Goal: Information Seeking & Learning: Learn about a topic

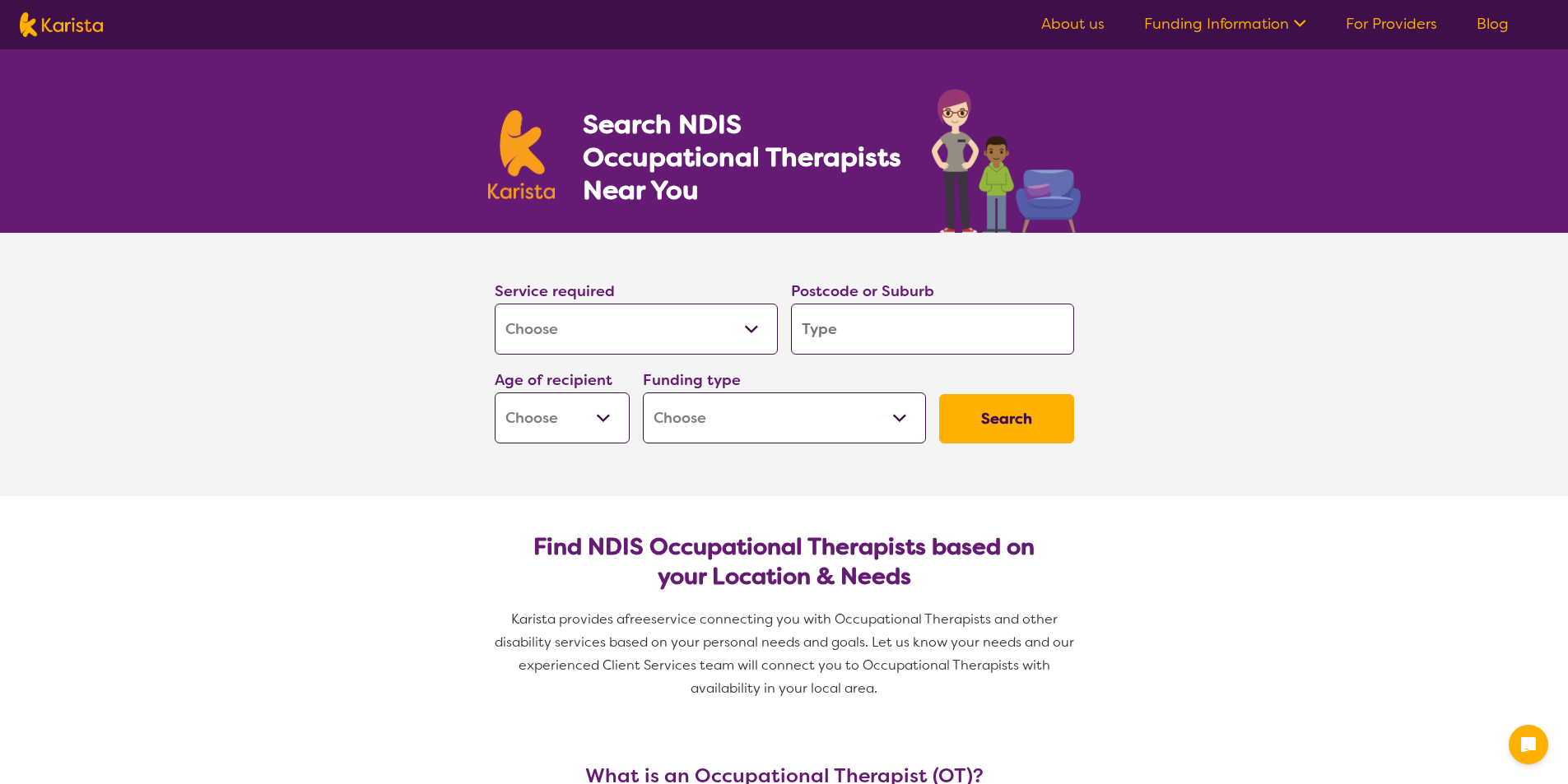
select select "[MEDICAL_DATA]"
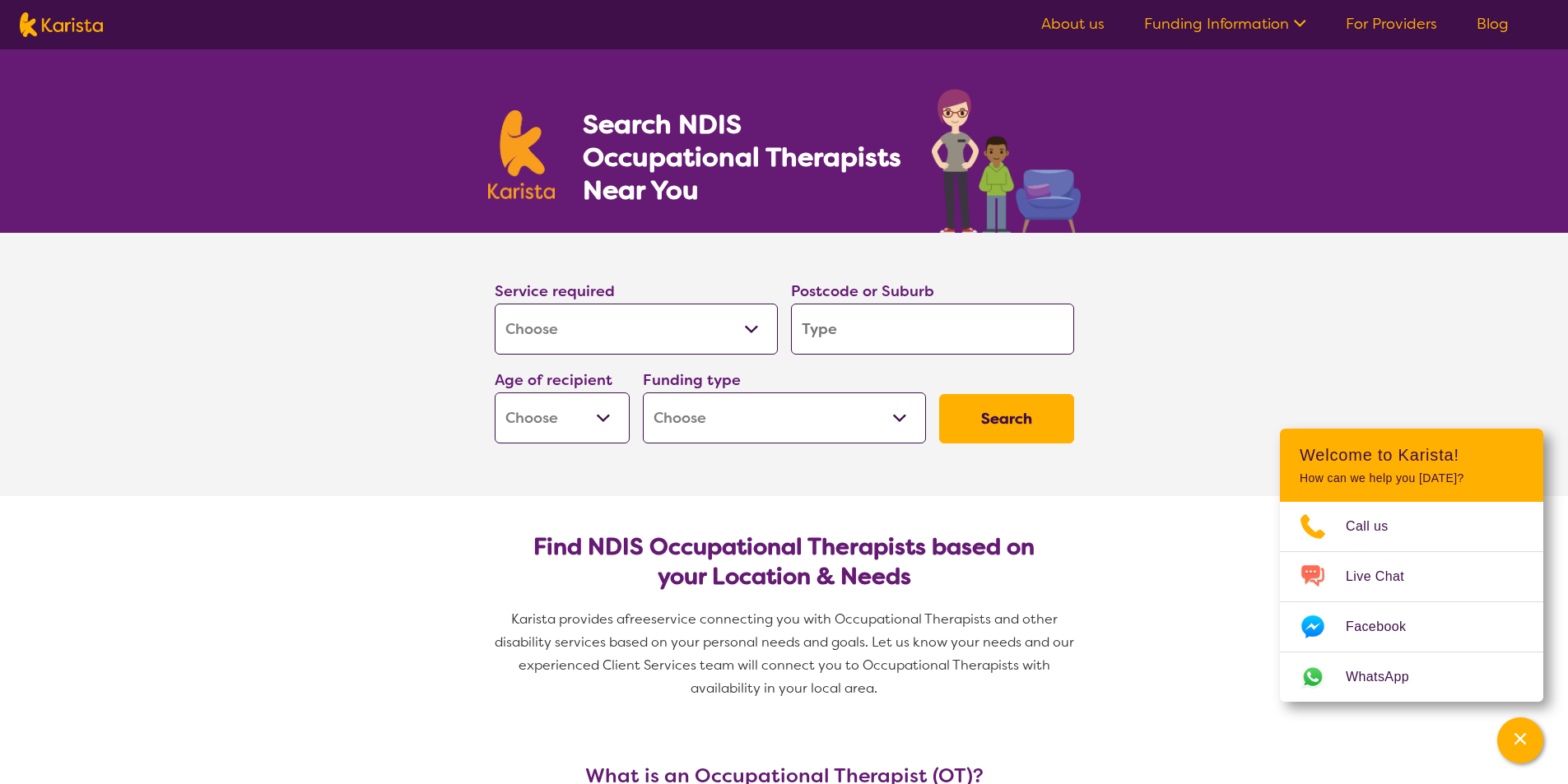
click at [586, 335] on select "Allied Health Assistant Assessment ([MEDICAL_DATA] or [MEDICAL_DATA]) Behaviour…" at bounding box center [636, 329] width 283 height 51
click at [934, 339] on input "search" at bounding box center [933, 329] width 283 height 51
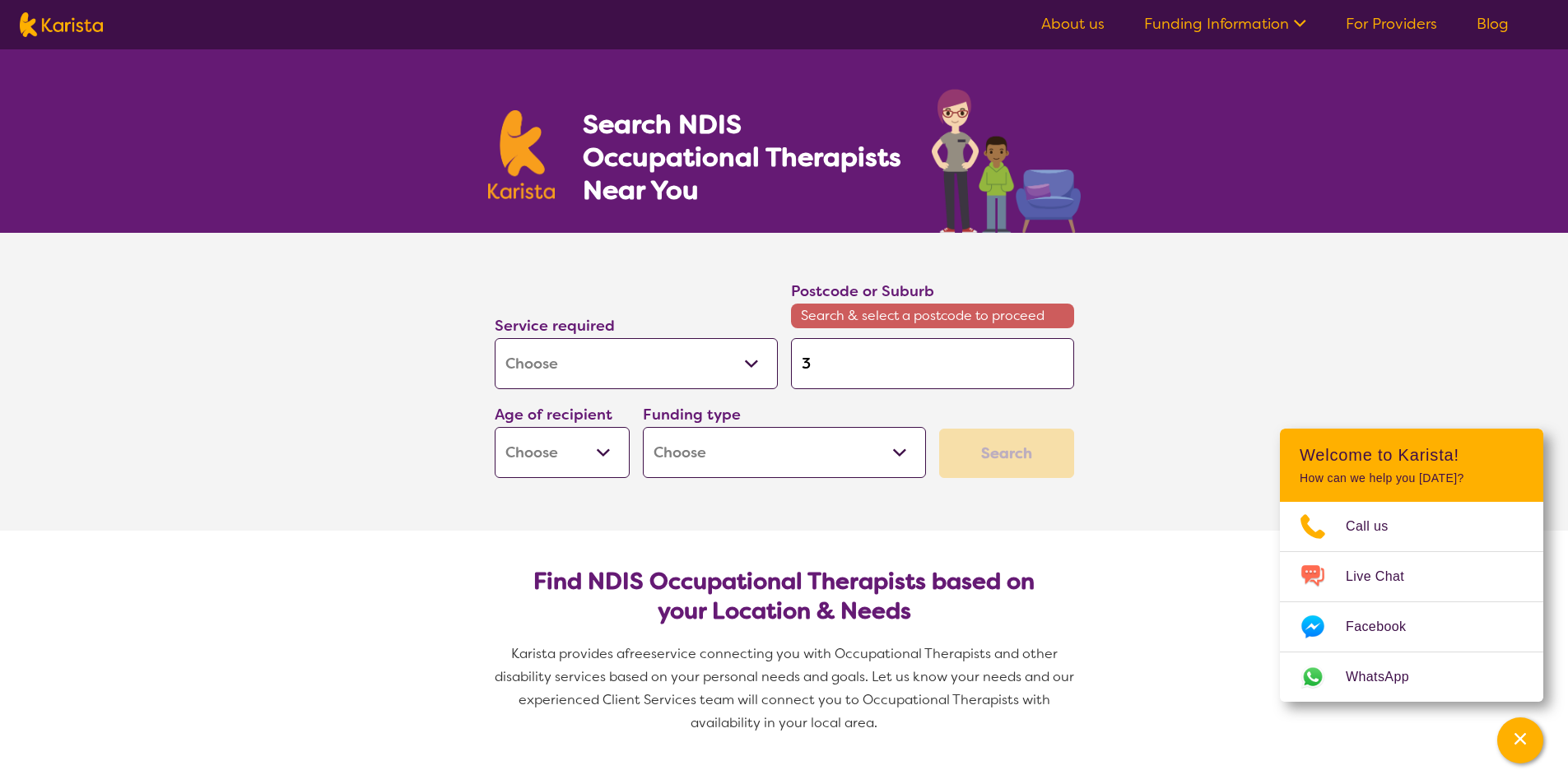
type input "3"
type input "30"
type input "302"
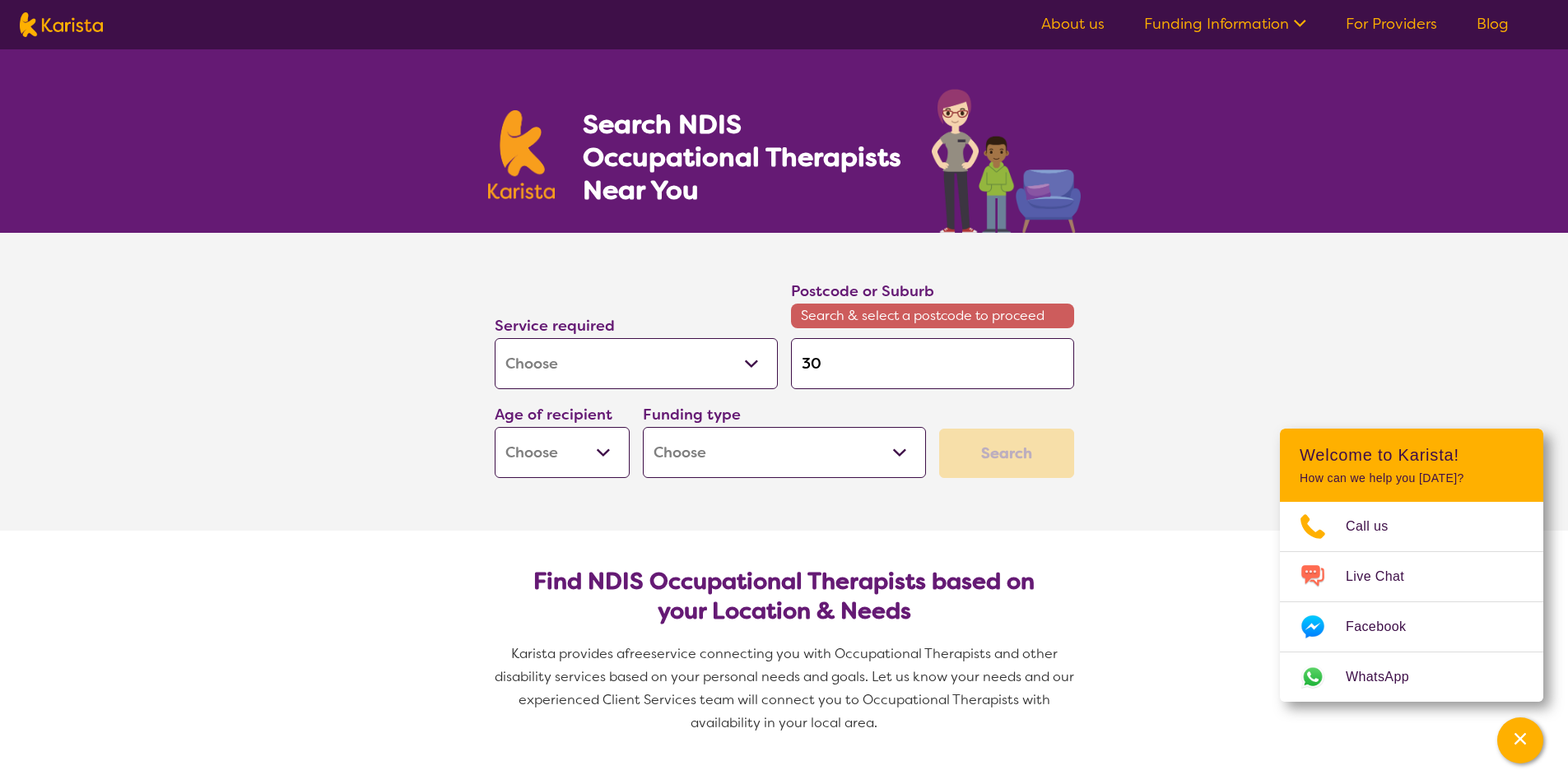
type input "302"
type input "3025"
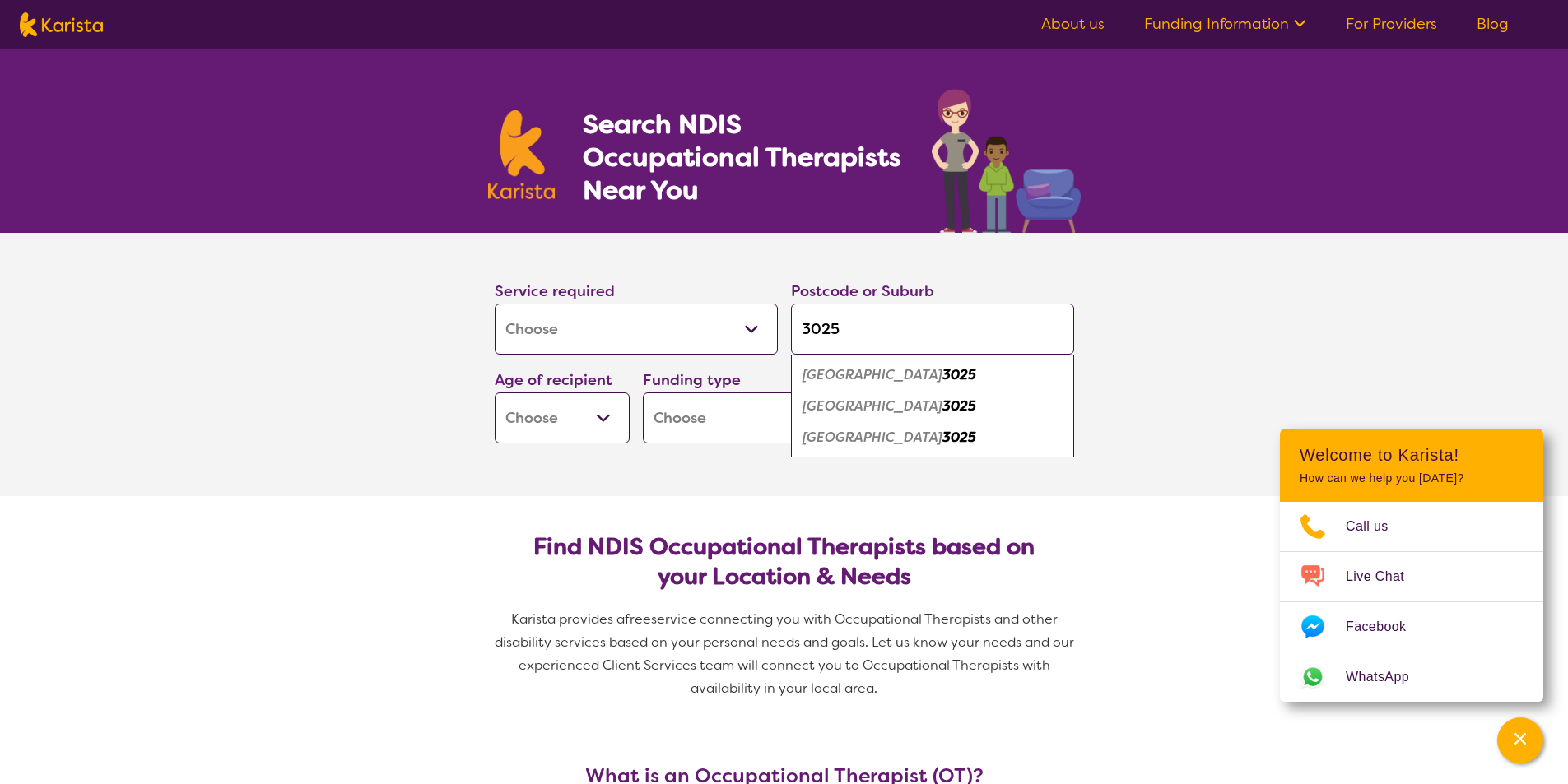
type input "3025"
click at [943, 411] on em "3025" at bounding box center [959, 405] width 34 height 17
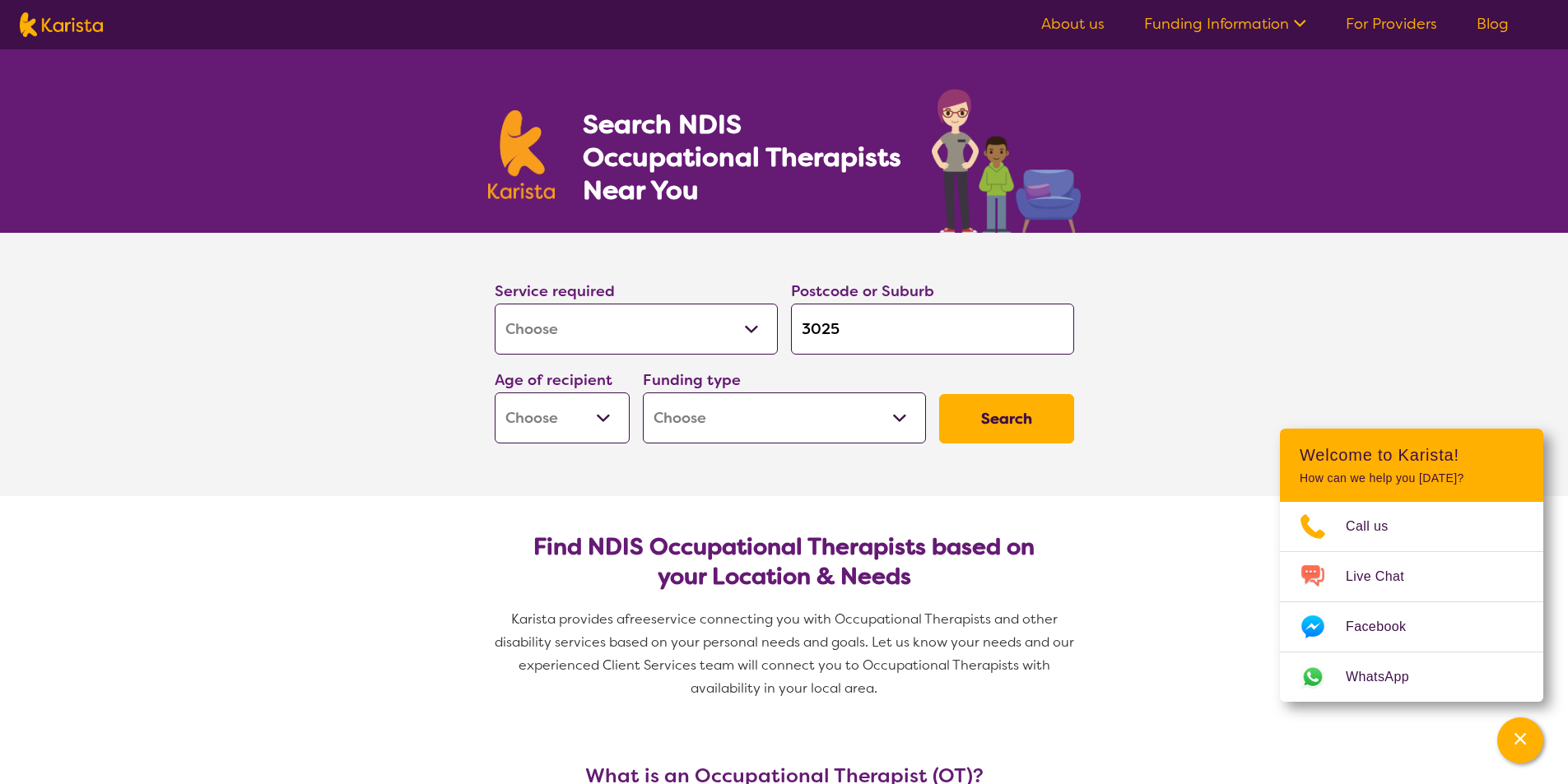
click at [516, 410] on select "Early Childhood - 0 to 9 Child - 10 to 11 Adolescent - 12 to 17 Adult - 18 to 6…" at bounding box center [562, 418] width 135 height 51
select select "AD"
click at [495, 393] on select "Early Childhood - 0 to 9 Child - 10 to 11 Adolescent - 12 to 17 Adult - 18 to 6…" at bounding box center [562, 418] width 135 height 51
select select "AD"
click at [792, 427] on select "Home Care Package (HCP) National Disability Insurance Scheme (NDIS) I don't know" at bounding box center [784, 418] width 283 height 51
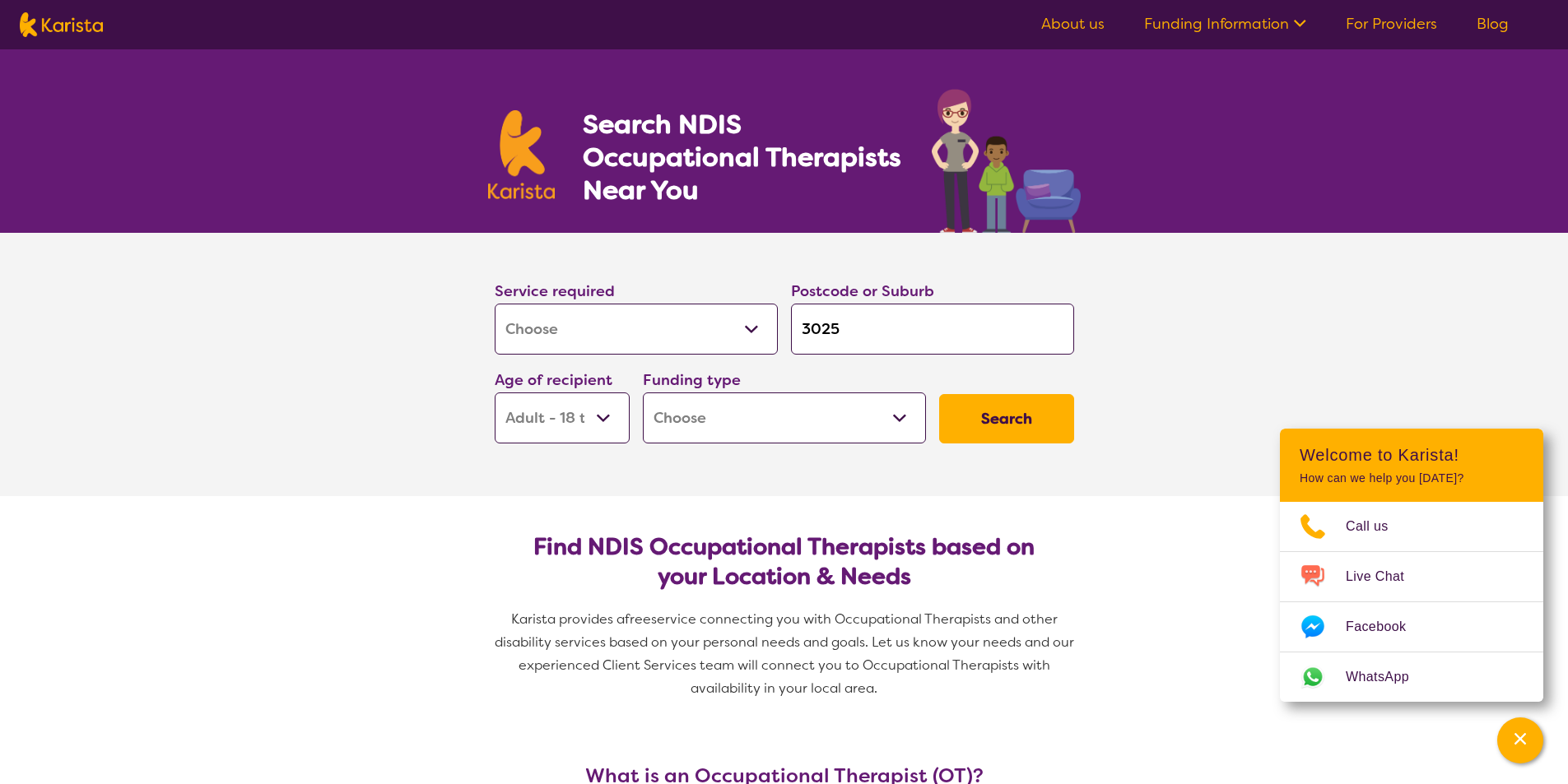
select select "i-don-t-know"
click at [643, 393] on select "Home Care Package (HCP) National Disability Insurance Scheme (NDIS) I don't know" at bounding box center [784, 418] width 283 height 51
select select "i-don-t-know"
click at [1037, 404] on button "Search" at bounding box center [1007, 419] width 135 height 49
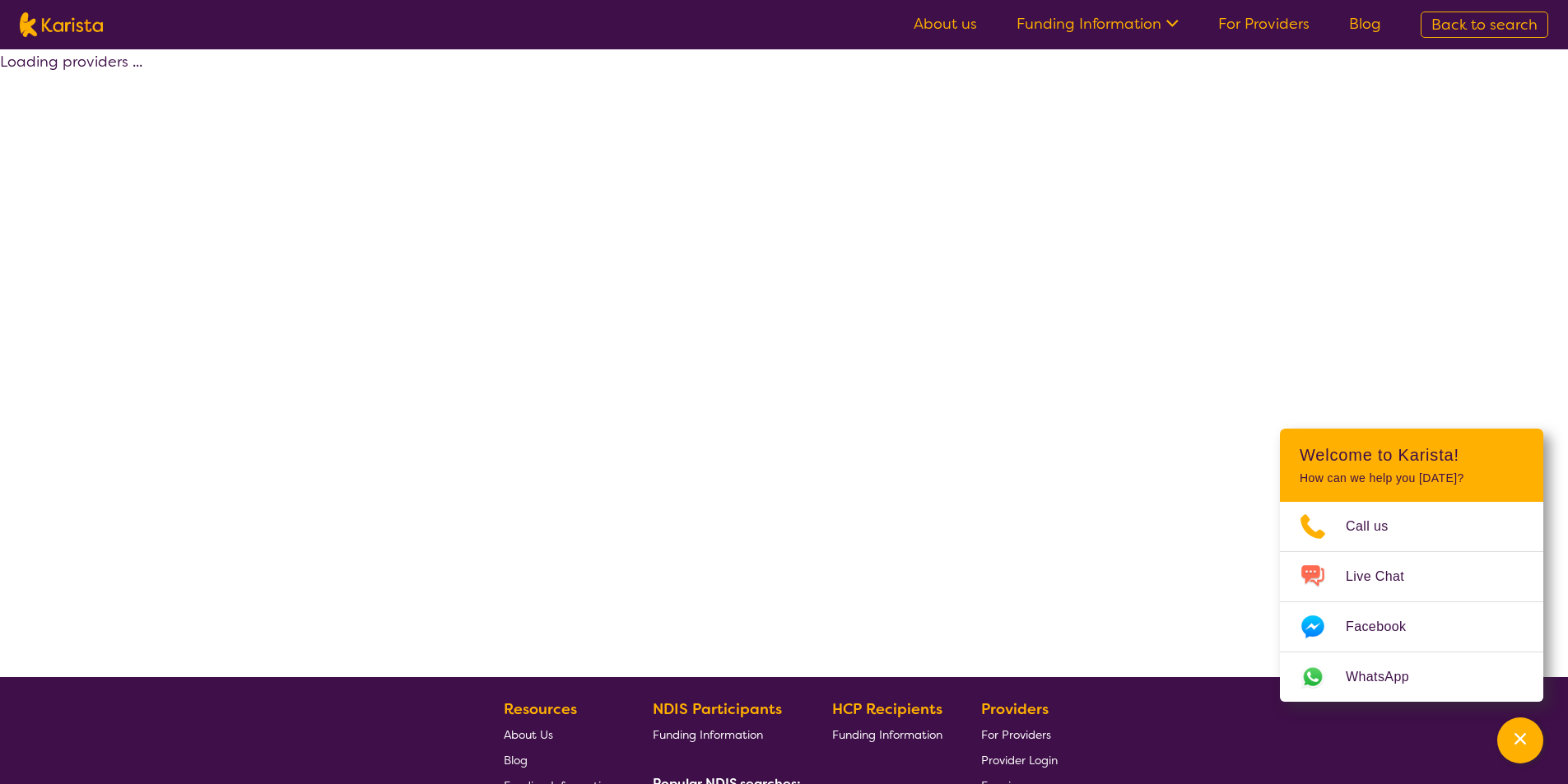
select select "[MEDICAL_DATA]"
select select "AD"
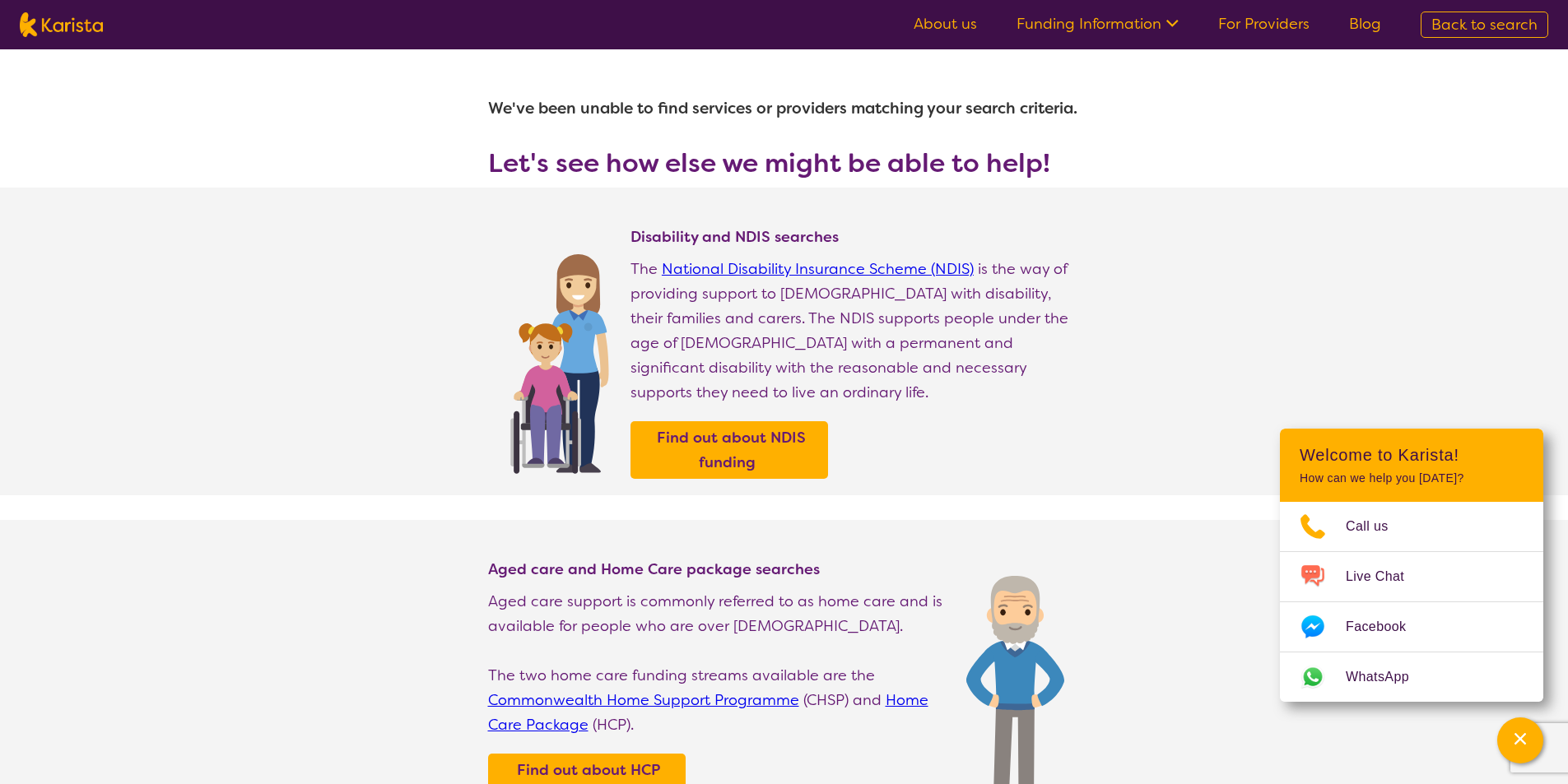
select select "[MEDICAL_DATA]"
select select "AD"
select select "i-don-t-know"
select select "[MEDICAL_DATA]"
select select "AD"
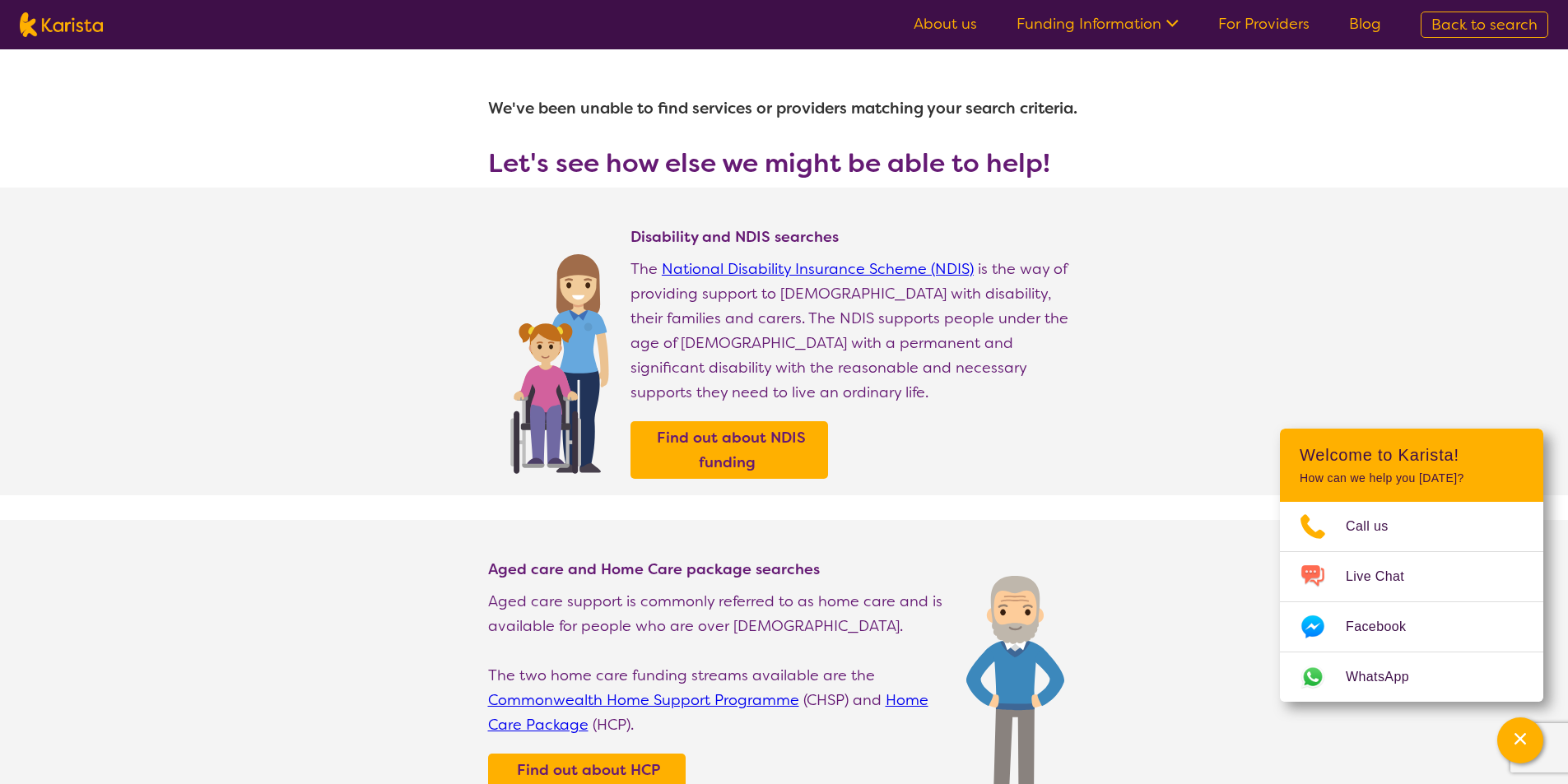
select select "i-don-t-know"
